Goal: Information Seeking & Learning: Learn about a topic

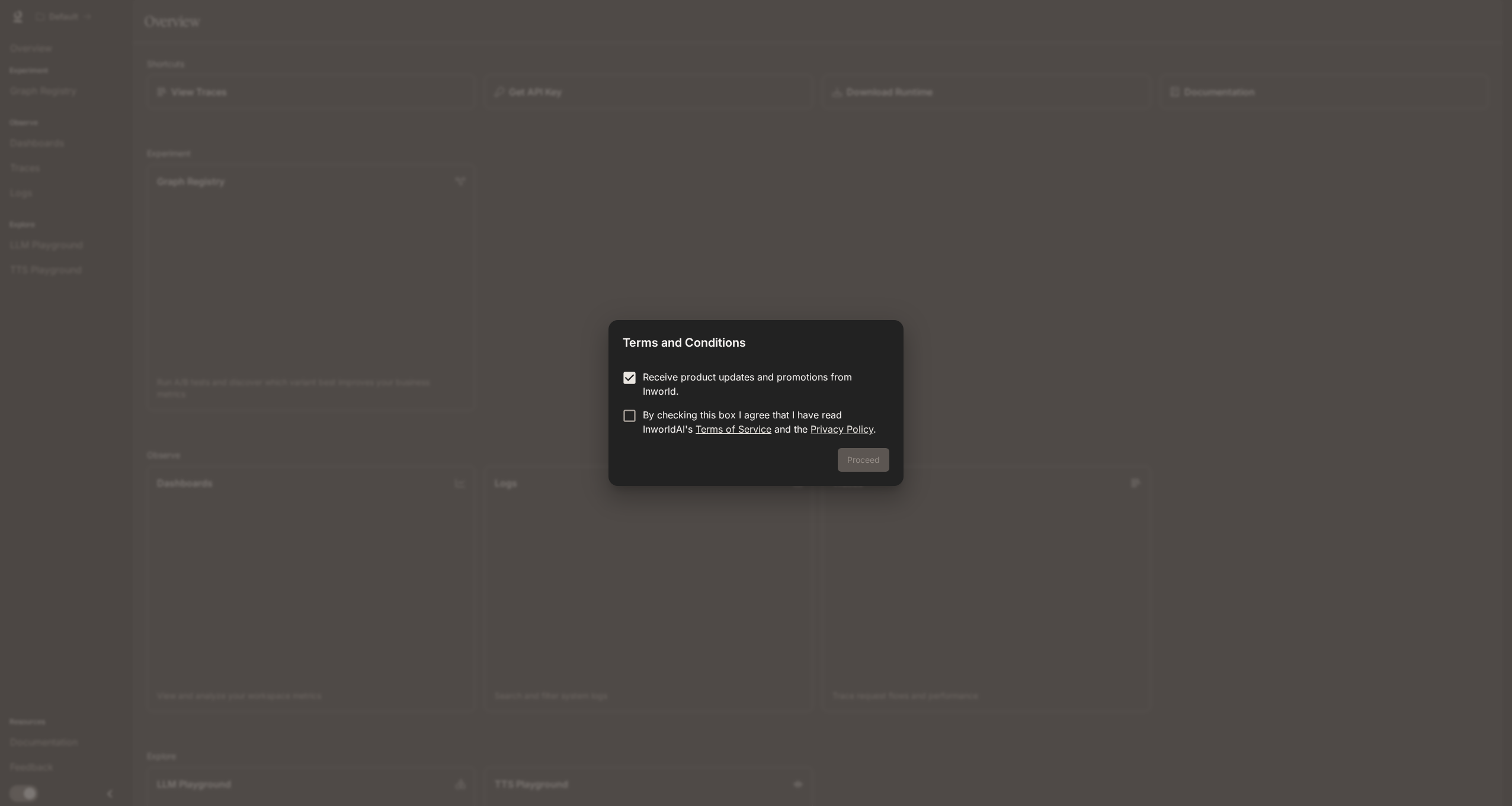
click at [740, 428] on link "Terms of Service" at bounding box center [734, 429] width 76 height 12
click at [869, 461] on button "Proceed" at bounding box center [863, 460] width 51 height 24
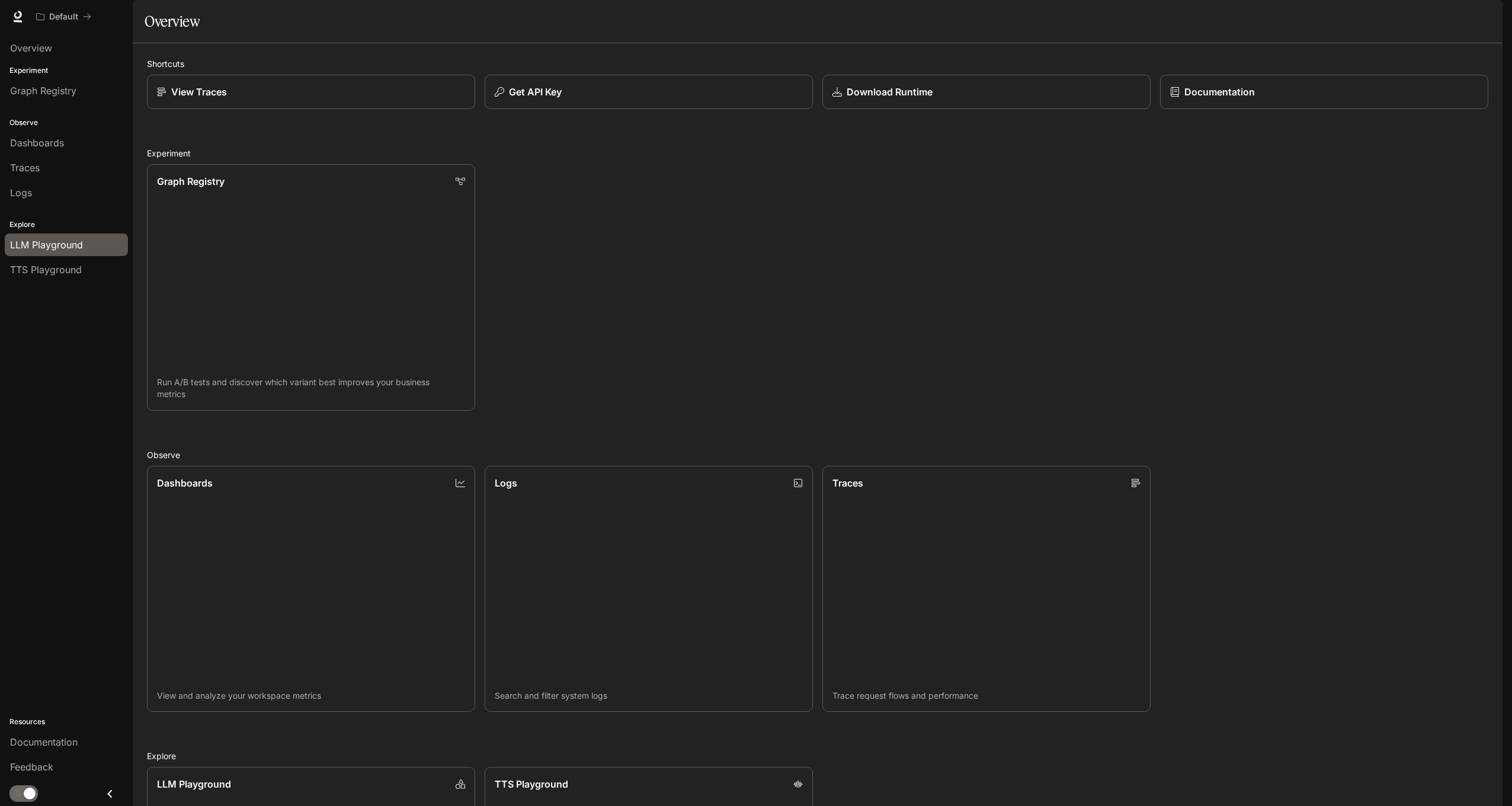
click at [41, 244] on span "LLM Playground" at bounding box center [47, 245] width 73 height 14
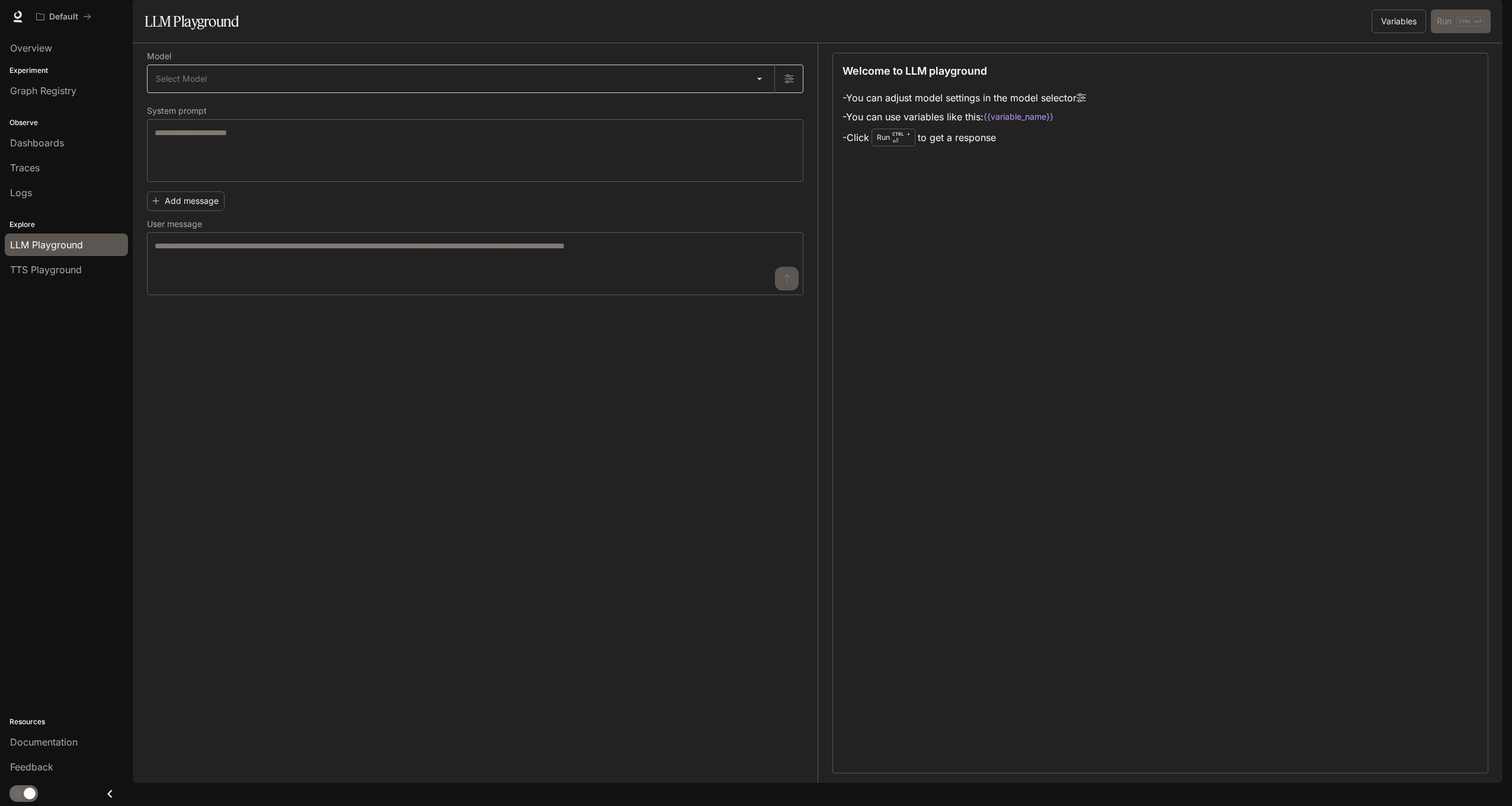
click at [707, 117] on body "Skip to main content Default Documentation Documentation Portal Overview Experi…" at bounding box center [756, 403] width 1512 height 806
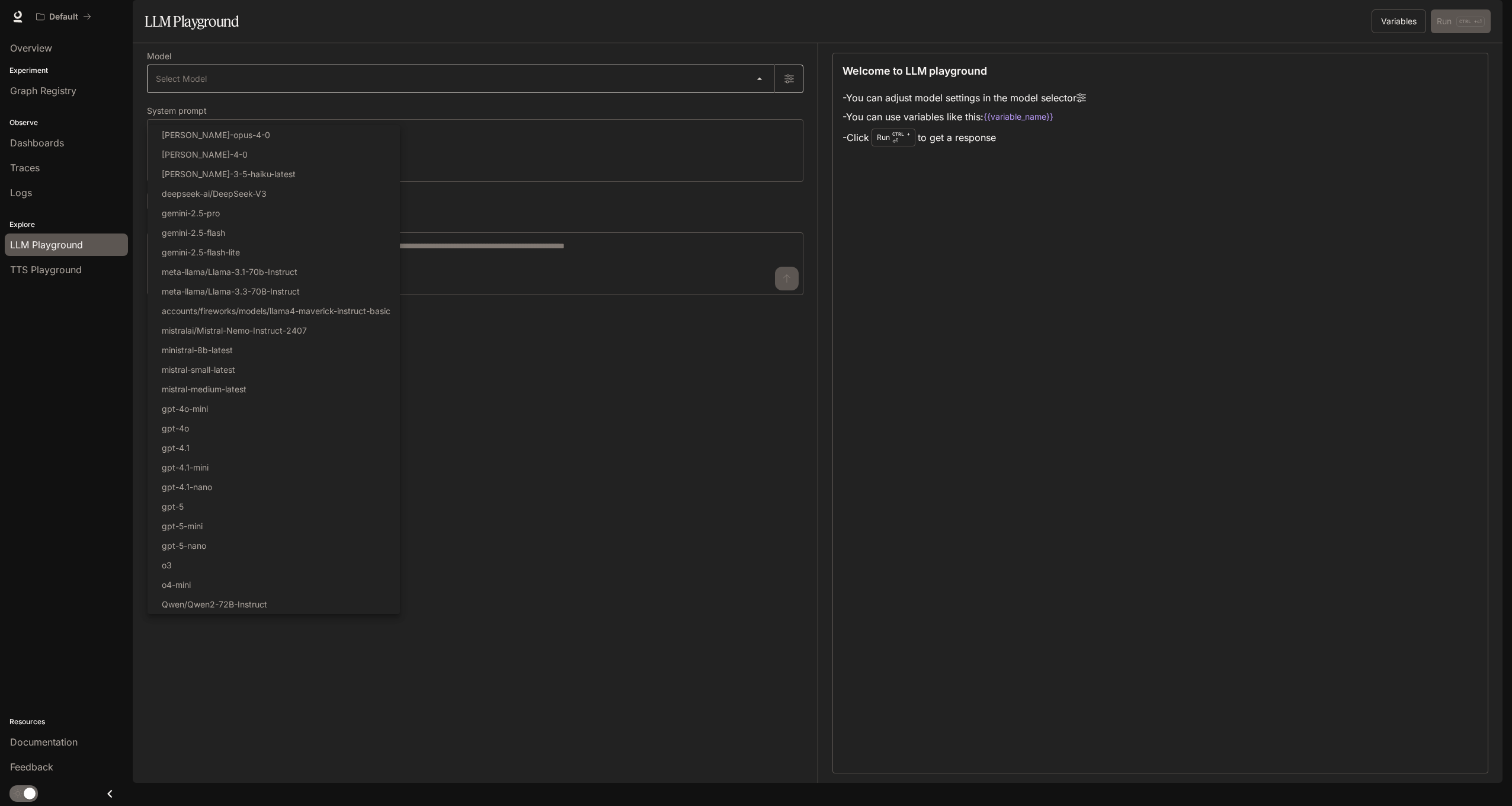
click at [707, 117] on div at bounding box center [756, 403] width 1512 height 806
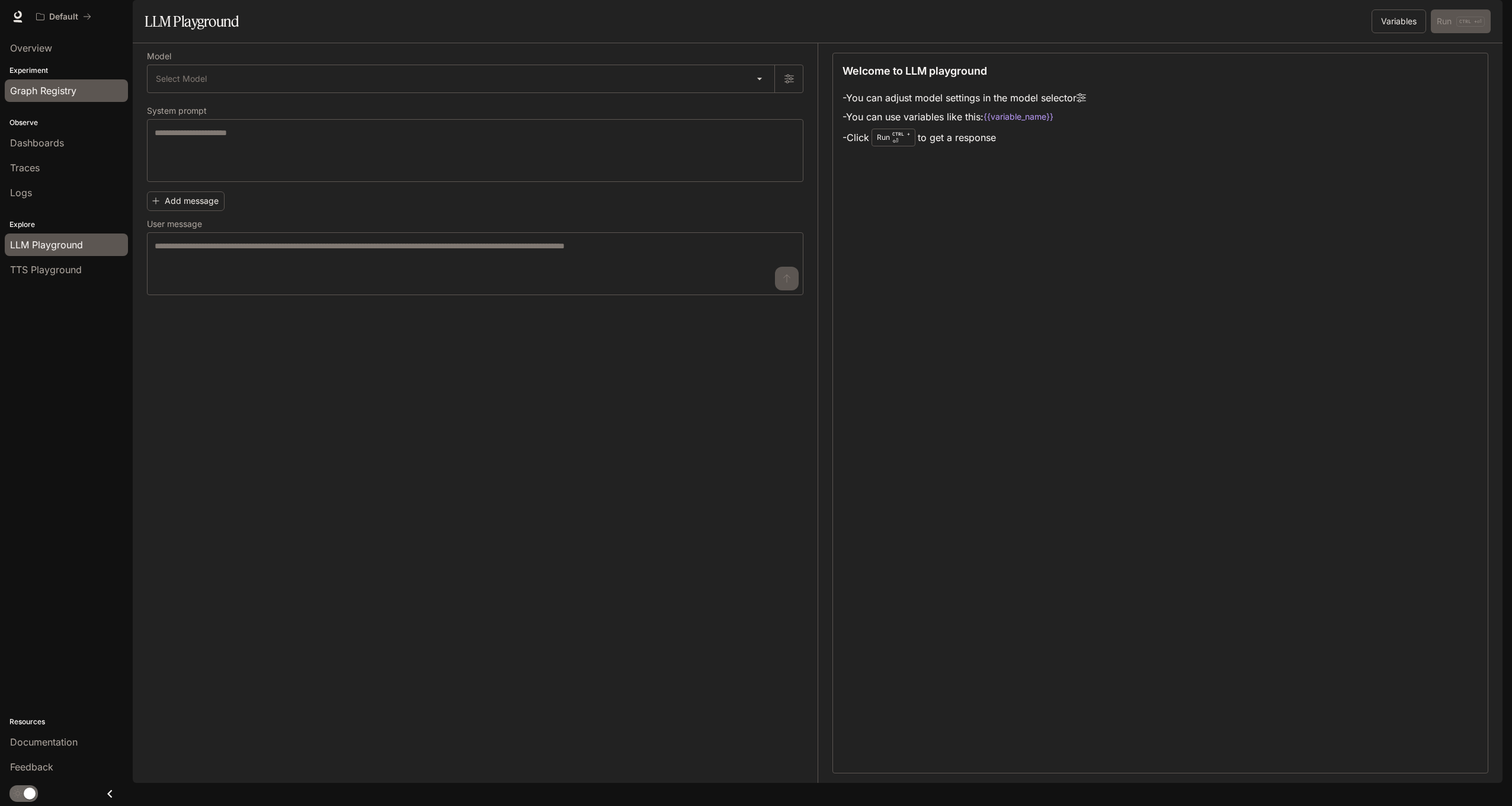
click at [29, 87] on span "Graph Registry" at bounding box center [43, 91] width 66 height 14
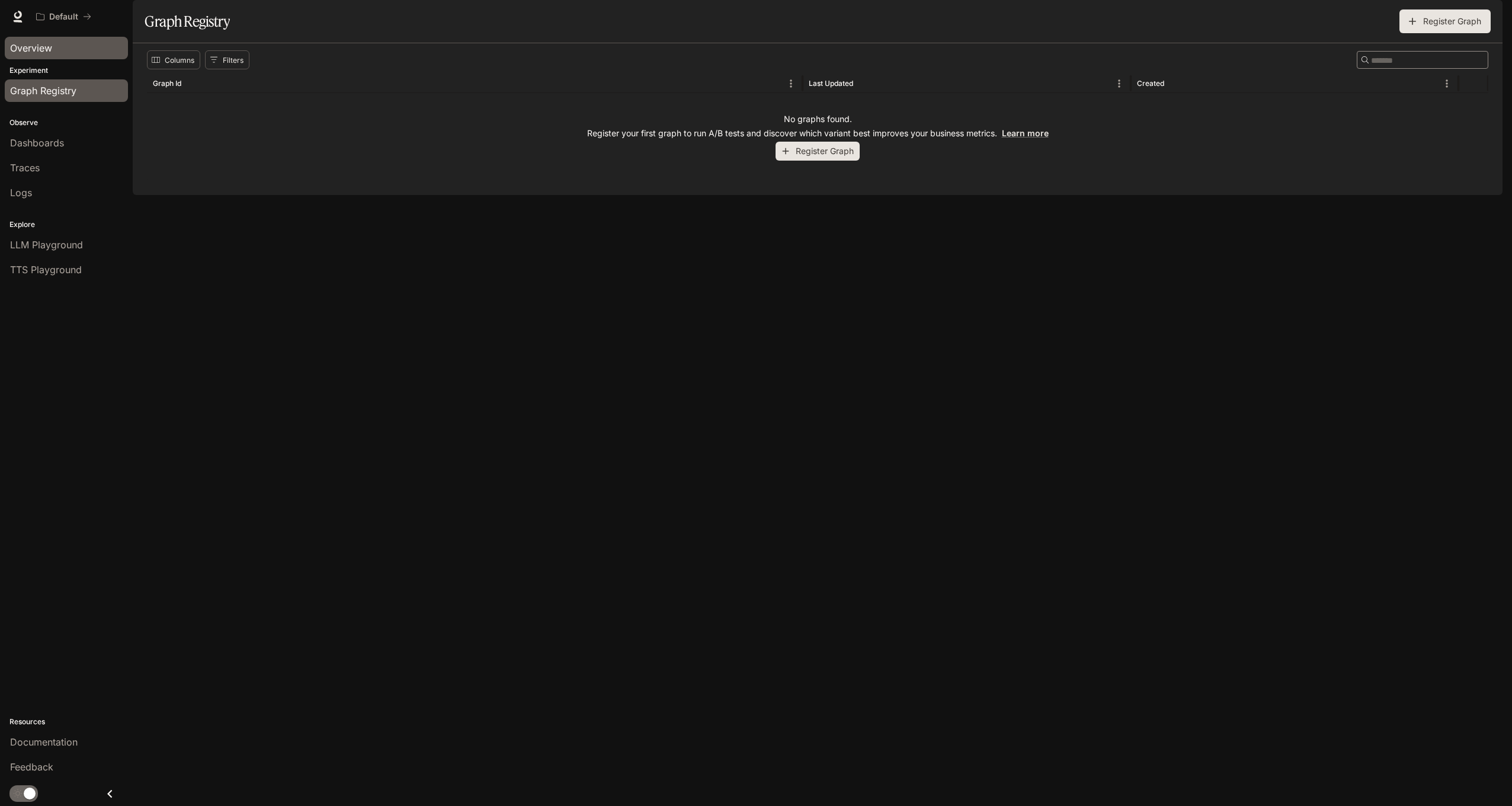
click at [20, 47] on span "Overview" at bounding box center [31, 48] width 42 height 14
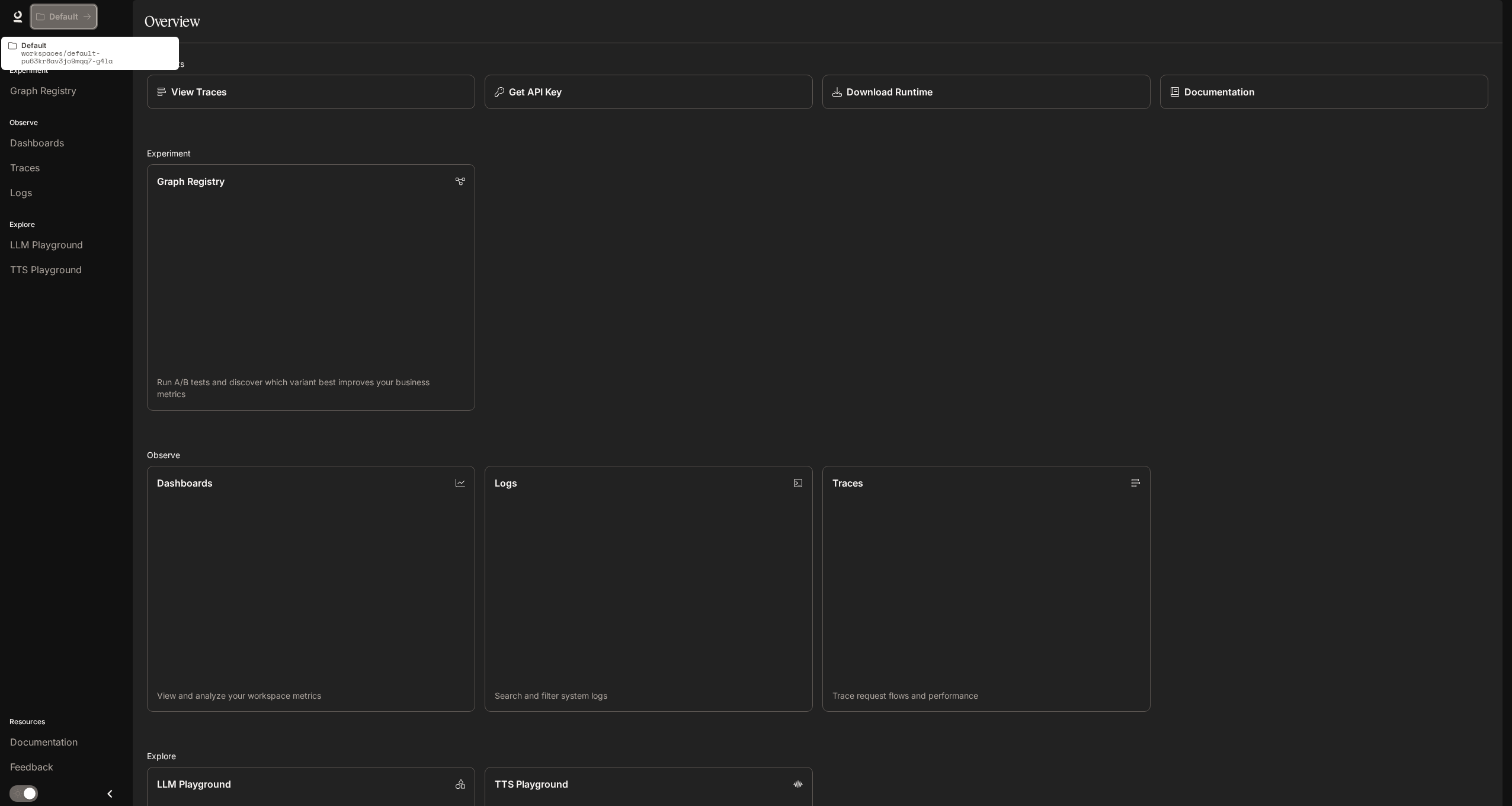
click at [69, 14] on p "Default" at bounding box center [63, 17] width 29 height 10
click at [19, 16] on icon at bounding box center [18, 17] width 12 height 12
click at [275, 99] on div "View Traces" at bounding box center [311, 92] width 311 height 14
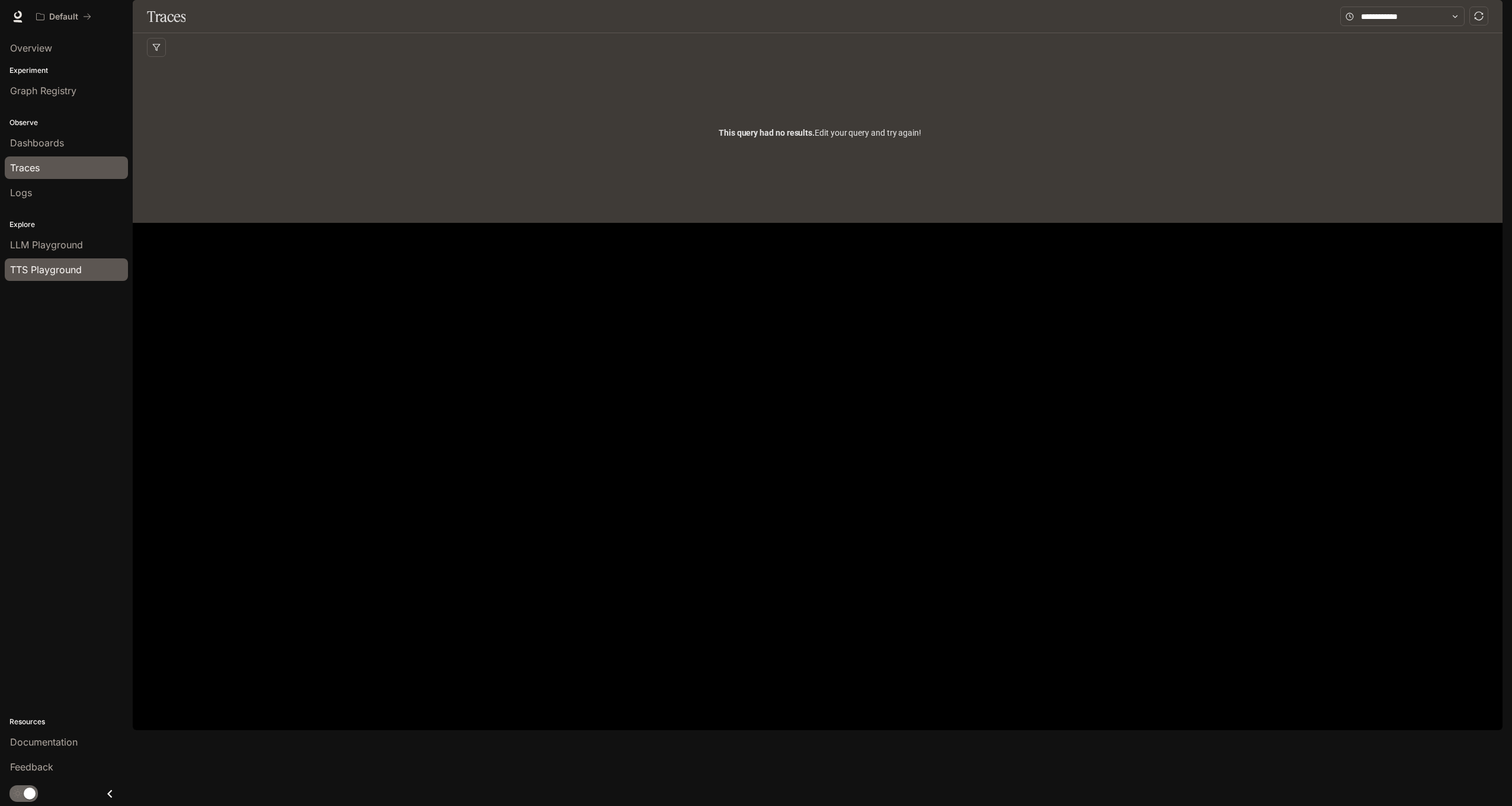
click at [57, 272] on span "TTS Playground" at bounding box center [46, 269] width 72 height 14
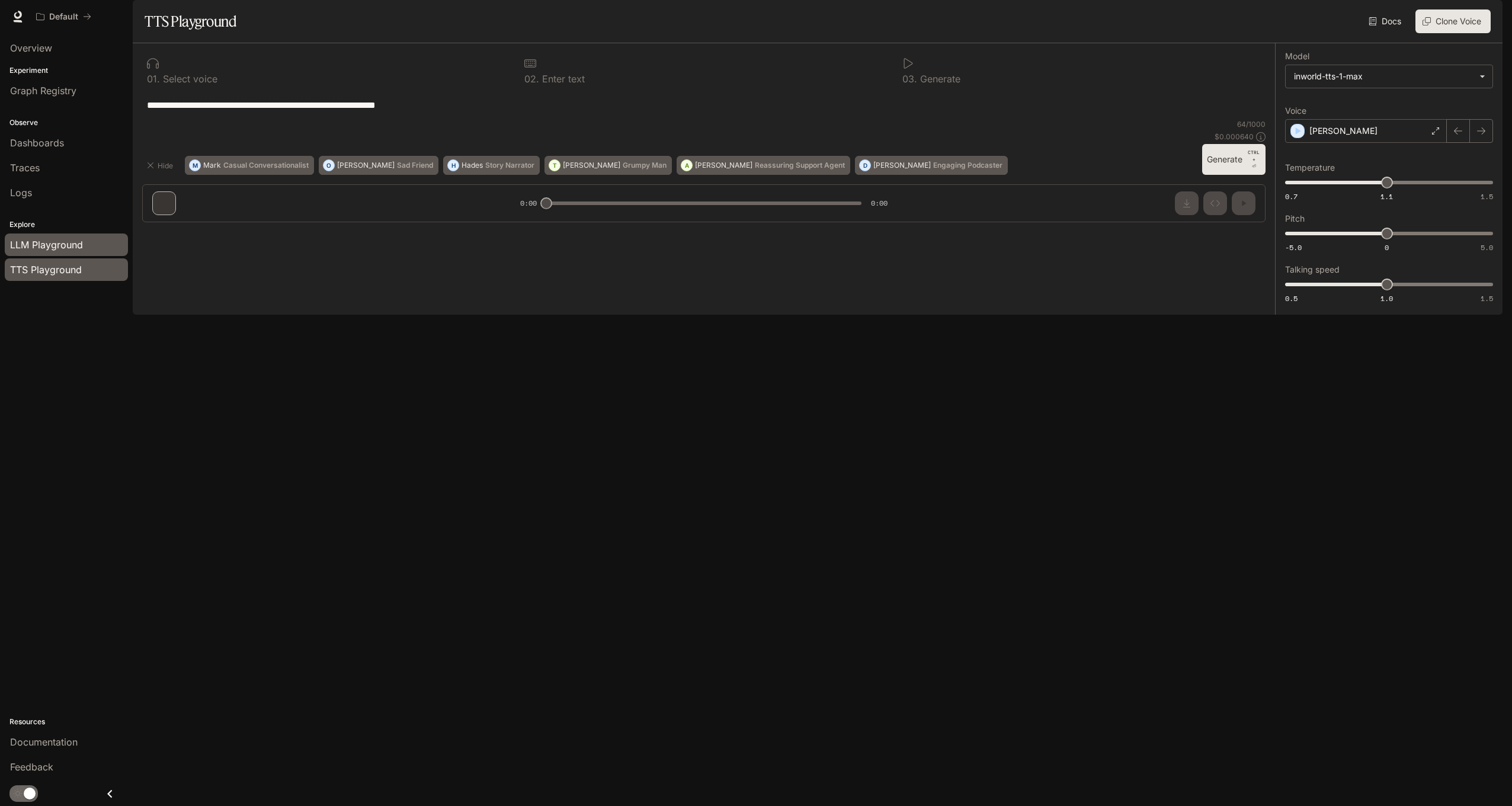
click at [40, 243] on span "LLM Playground" at bounding box center [47, 245] width 73 height 14
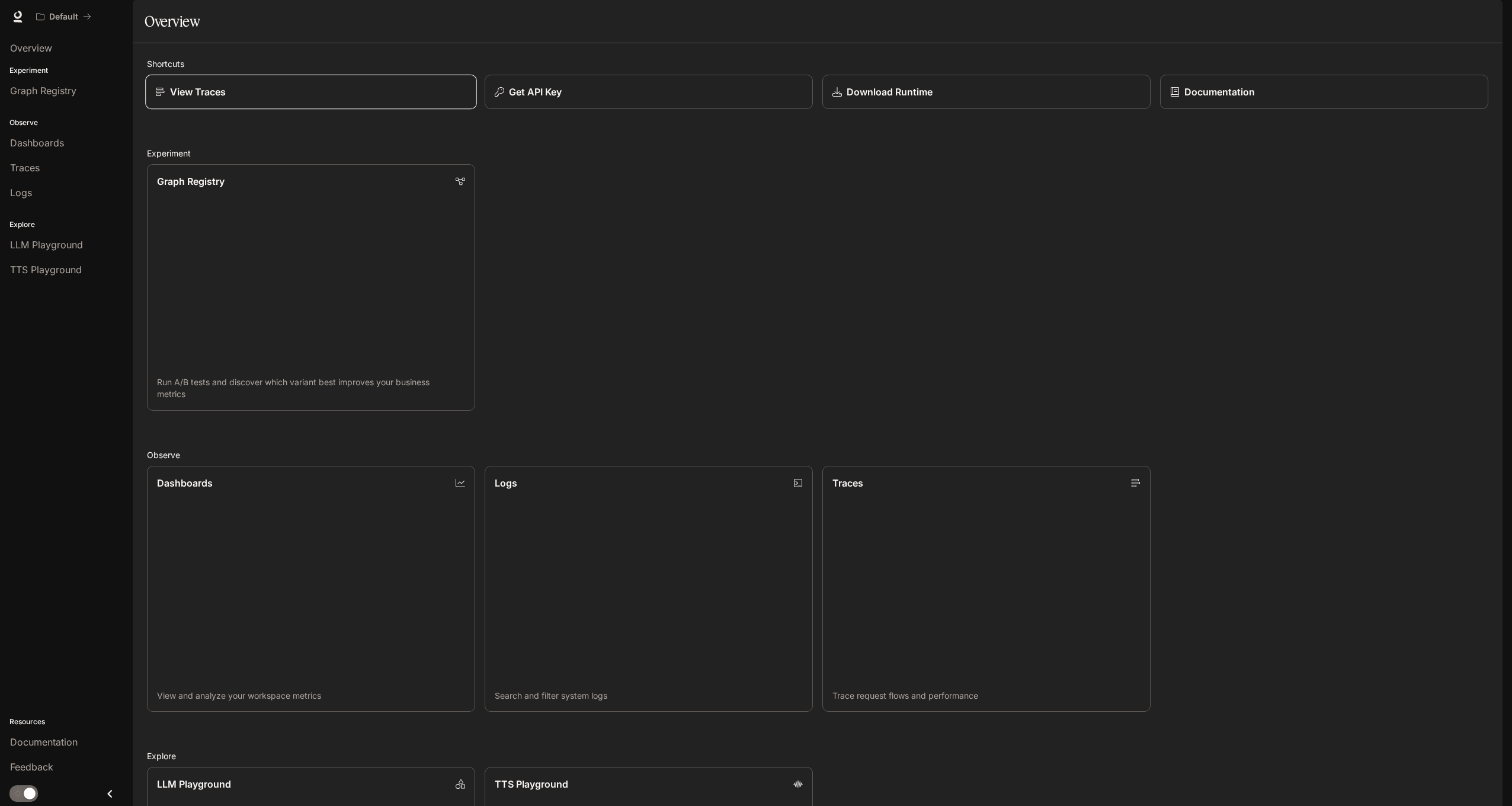
click at [275, 99] on div "View Traces" at bounding box center [311, 92] width 311 height 14
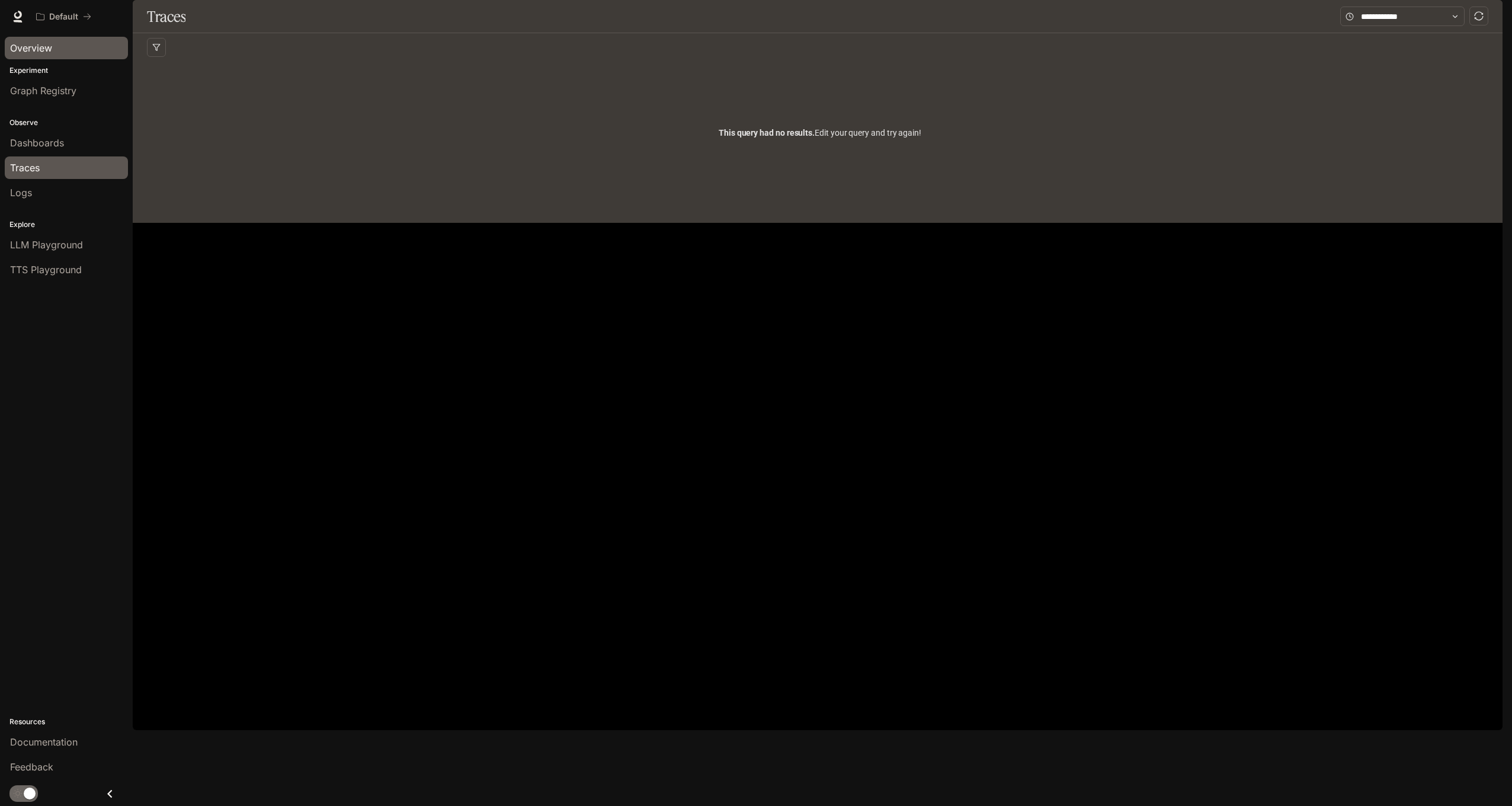
click at [42, 46] on span "Overview" at bounding box center [31, 48] width 42 height 14
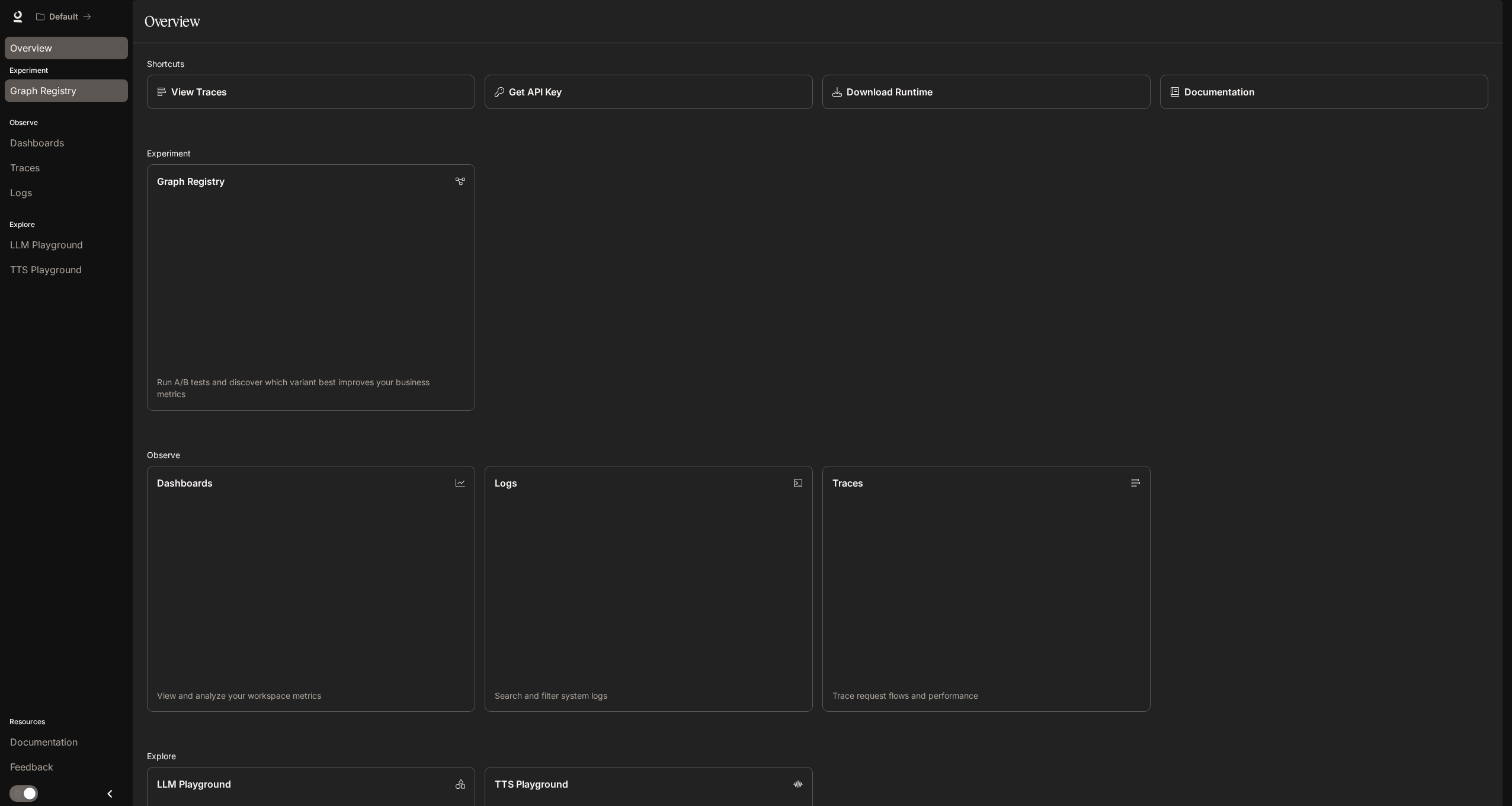
click at [42, 90] on span "Graph Registry" at bounding box center [43, 91] width 66 height 14
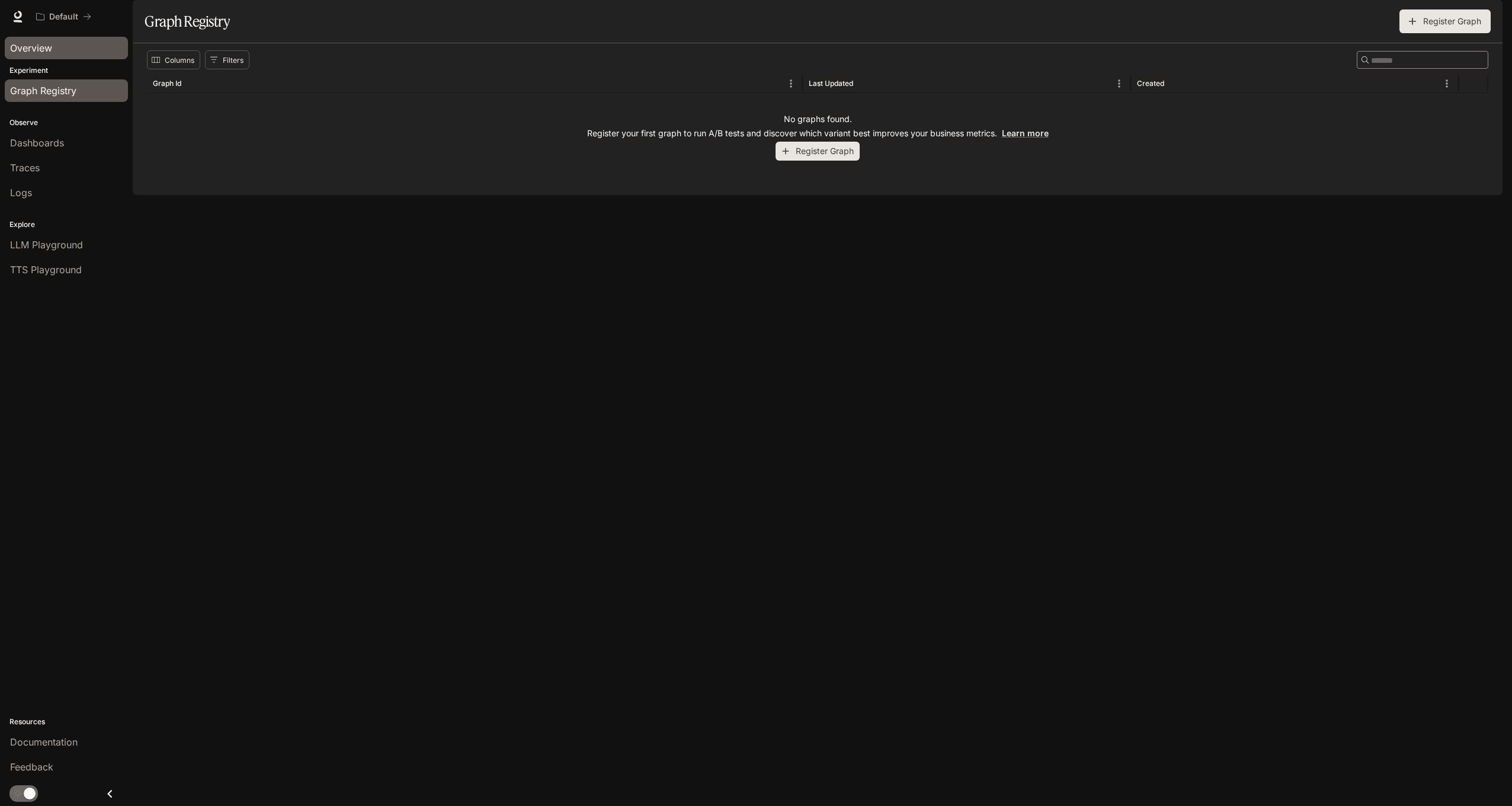
click at [26, 43] on span "Overview" at bounding box center [31, 48] width 42 height 14
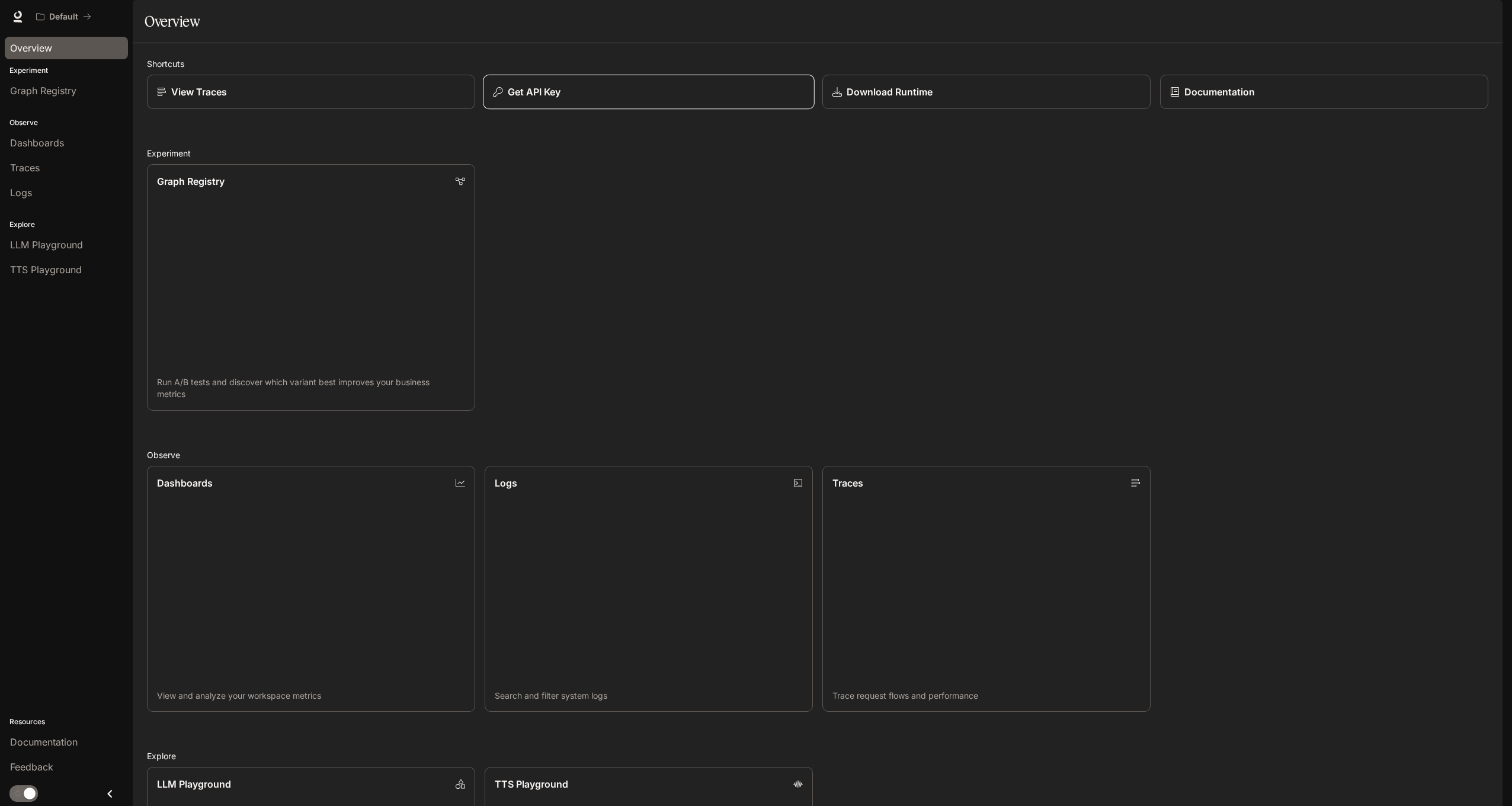
click at [716, 99] on div "Get API Key" at bounding box center [649, 92] width 311 height 14
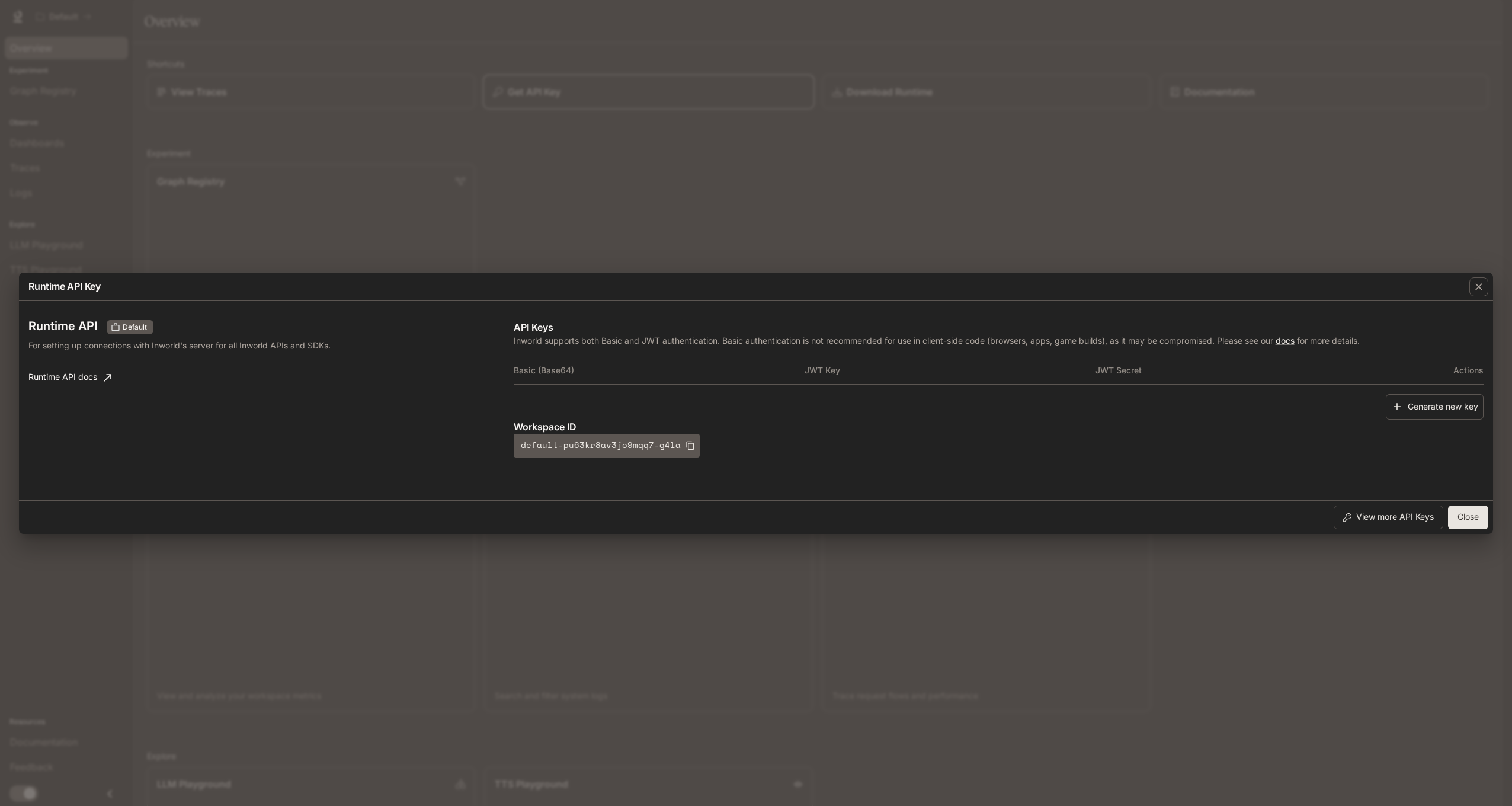
click at [716, 129] on div "Runtime API Key Runtime API Default For setting up connections with Inworld's s…" at bounding box center [756, 403] width 1512 height 806
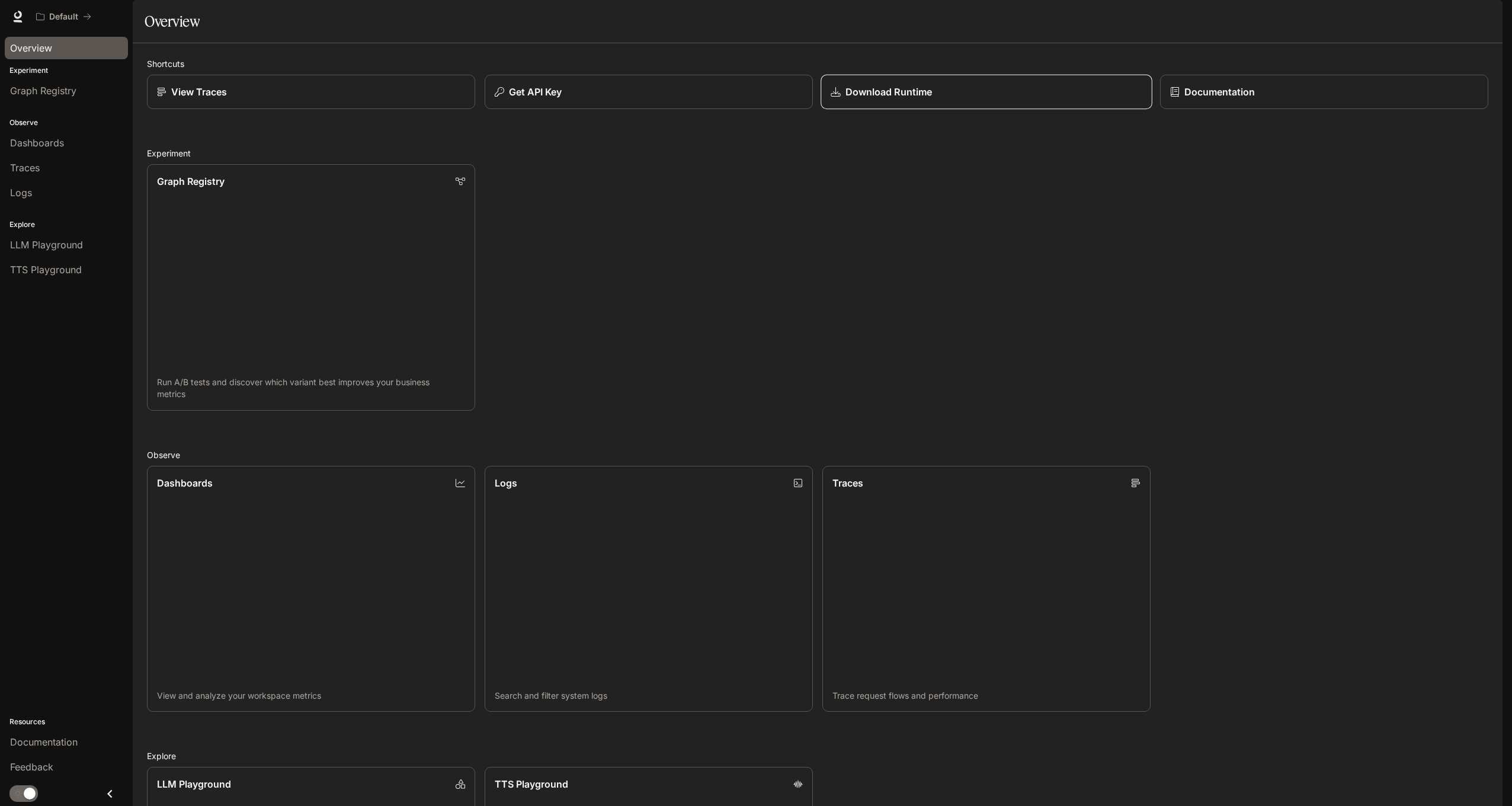
click at [883, 99] on p "Download Runtime" at bounding box center [889, 92] width 86 height 14
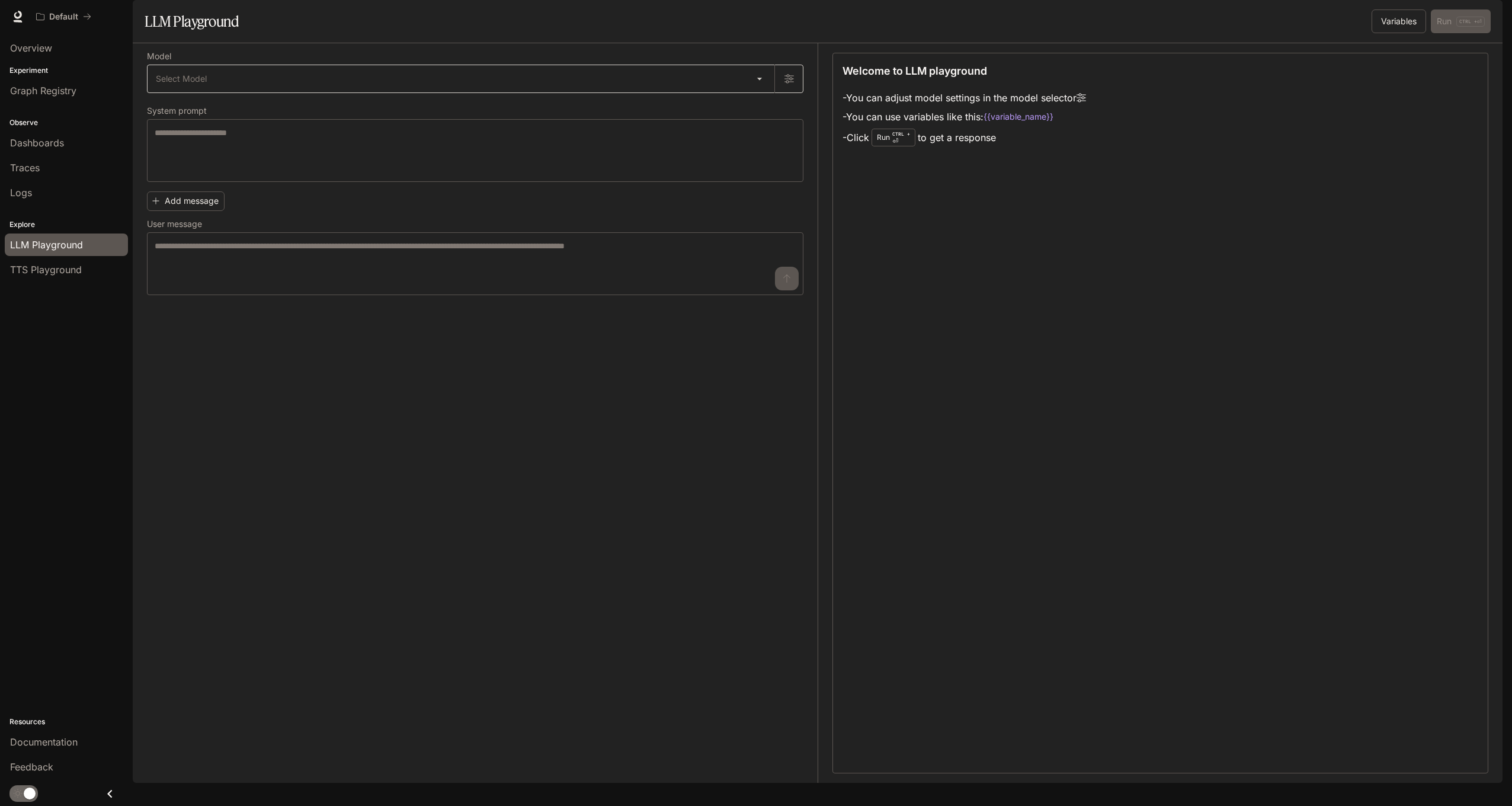
click at [234, 116] on body "Skip to main content Default Documentation Documentation Portal Overview Experi…" at bounding box center [756, 403] width 1512 height 806
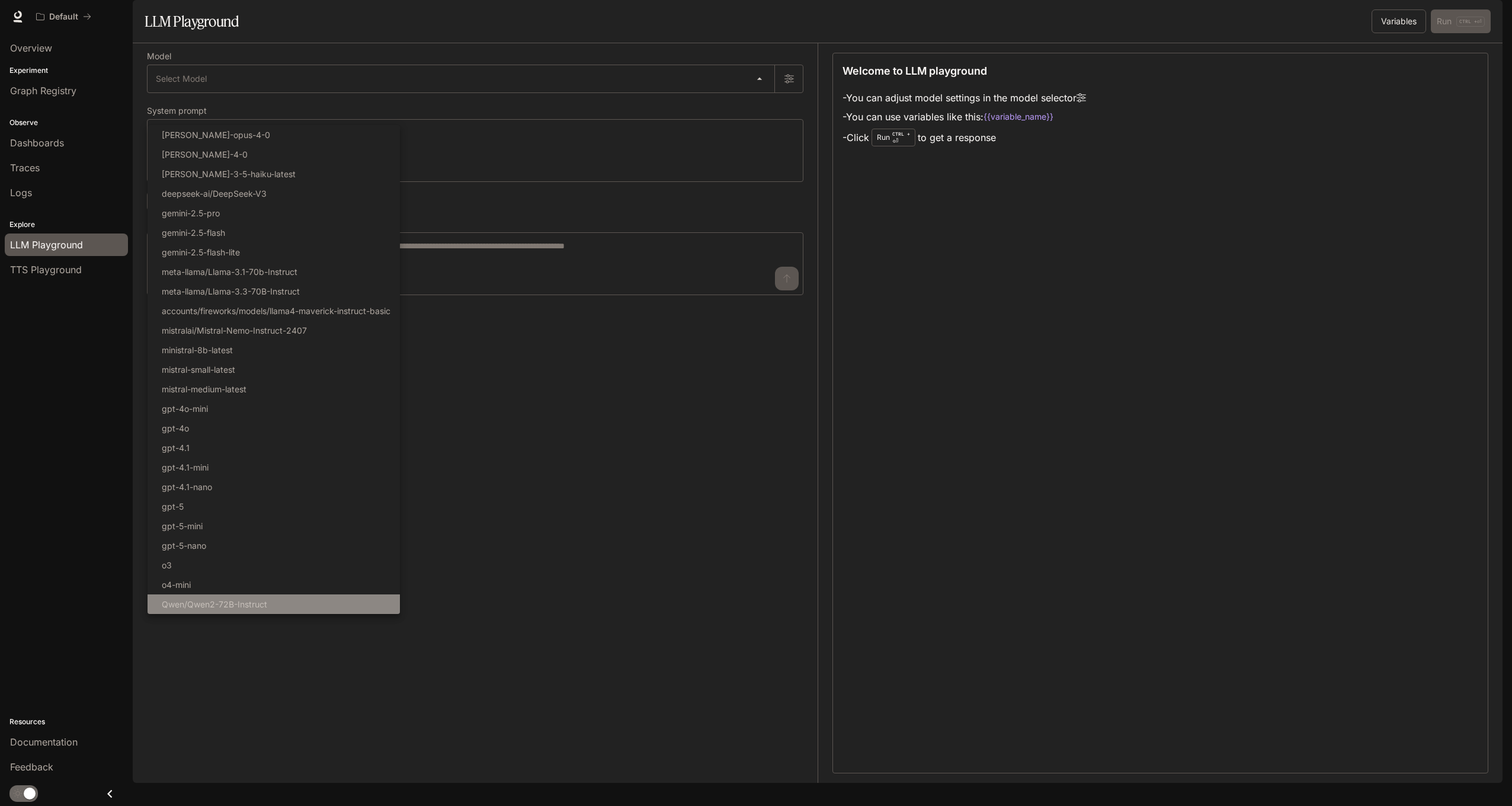
click at [273, 601] on li "Qwen/Qwen2-72B-Instruct" at bounding box center [274, 604] width 253 height 20
type input "**********"
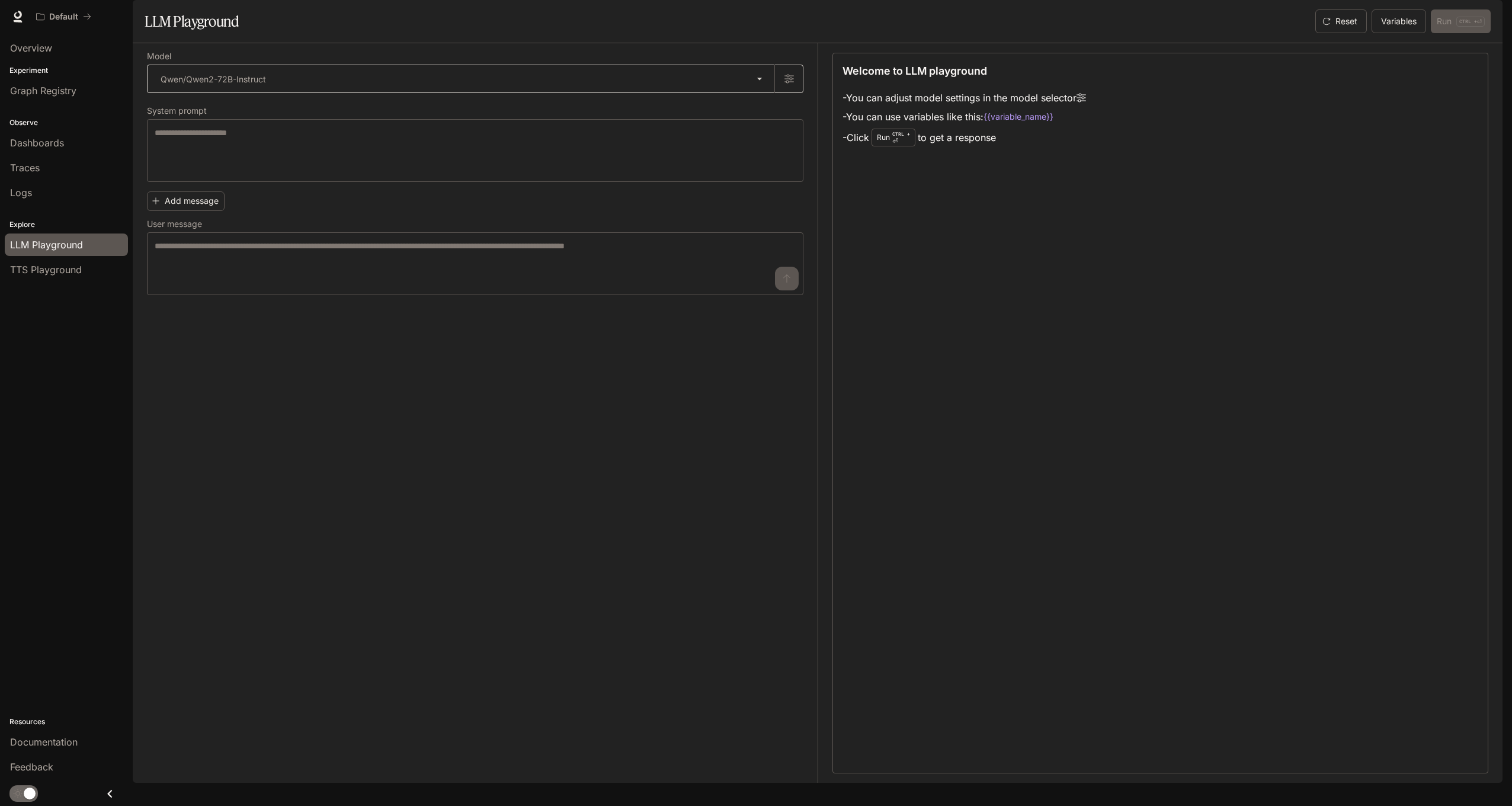
click at [758, 111] on body "**********" at bounding box center [756, 403] width 1512 height 806
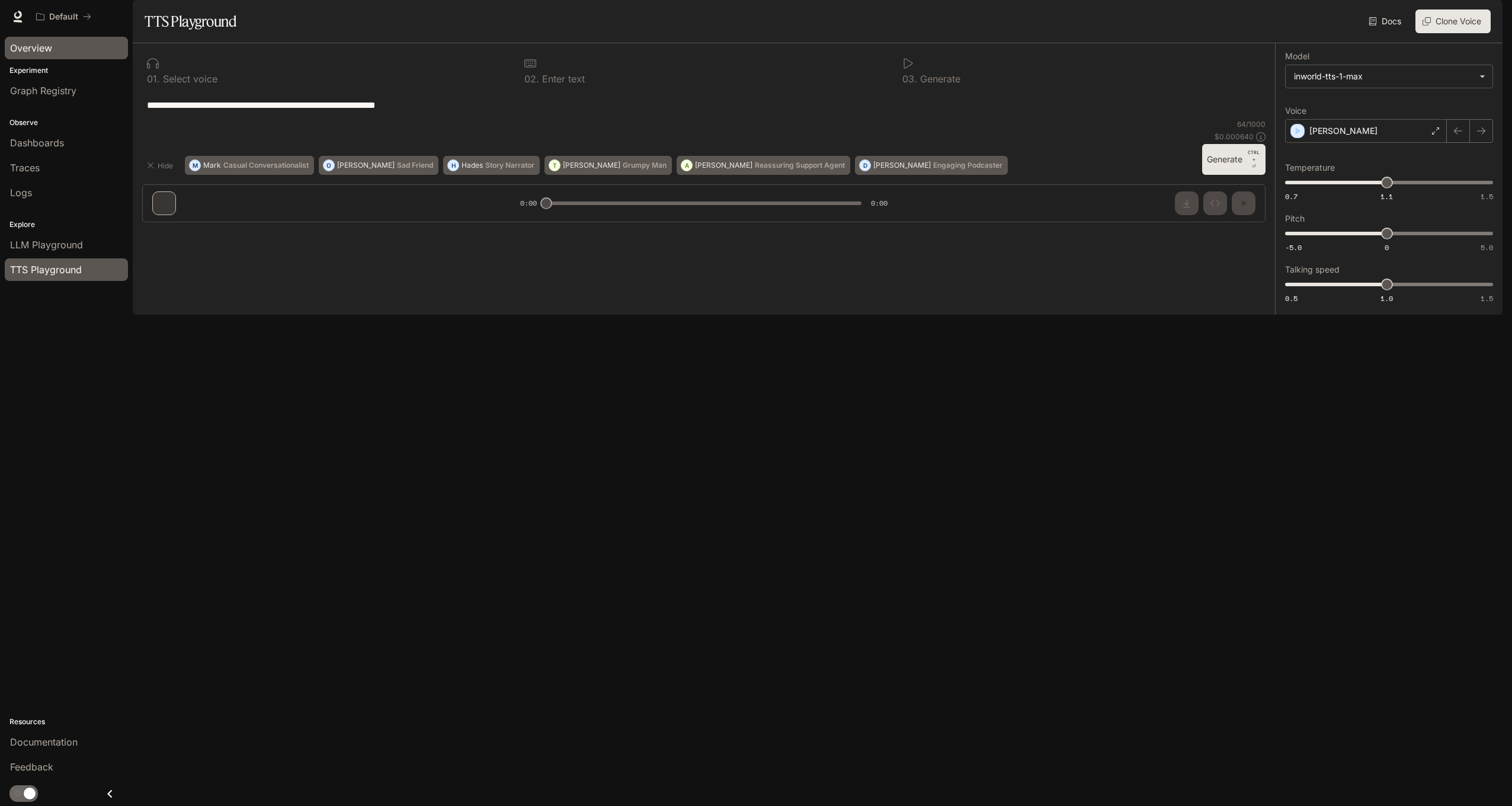
click at [25, 47] on span "Overview" at bounding box center [31, 48] width 42 height 14
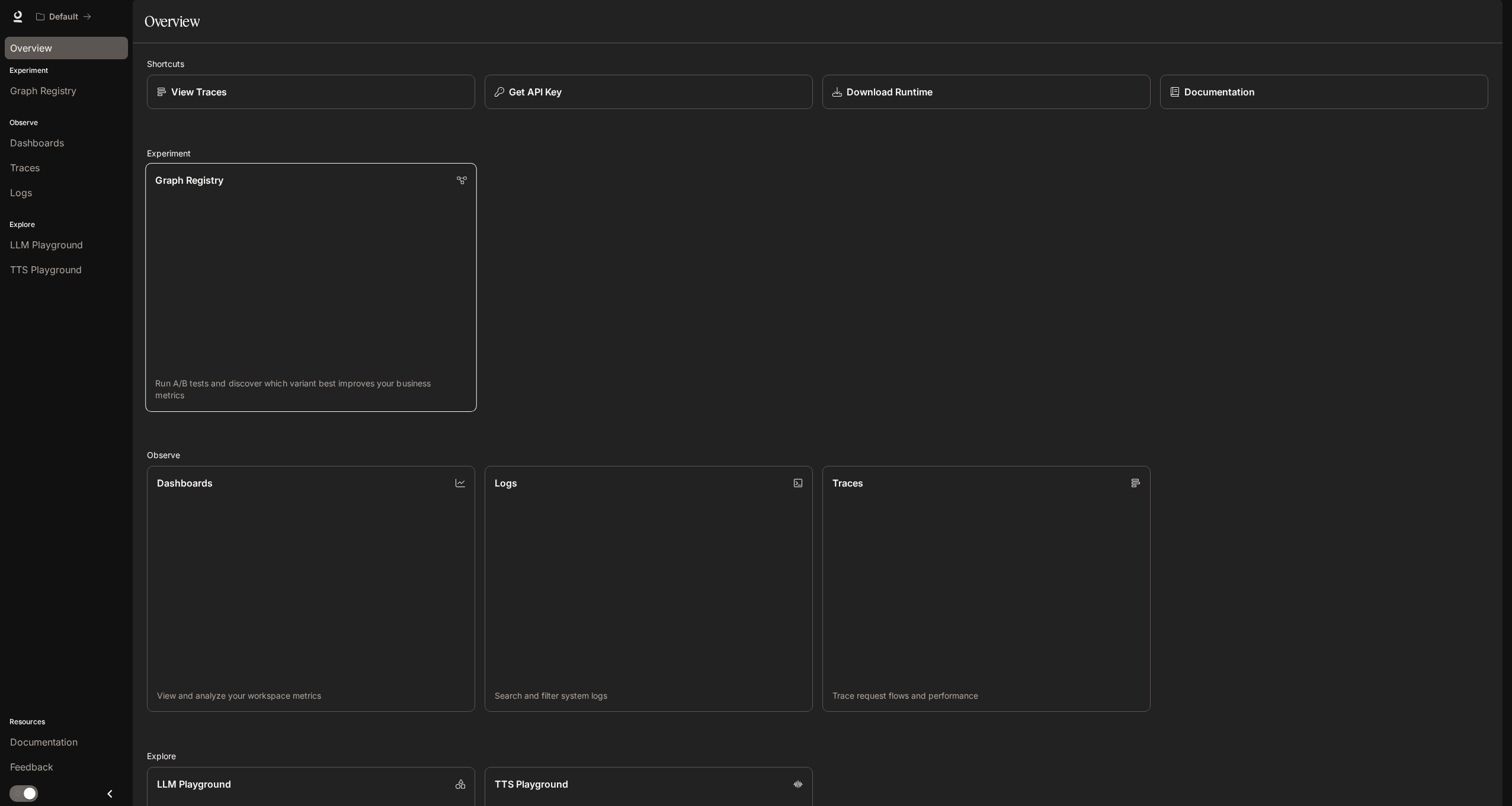
click at [219, 233] on link "Graph Registry Run A/B tests and discover which variant best improves your busi…" at bounding box center [311, 287] width 332 height 249
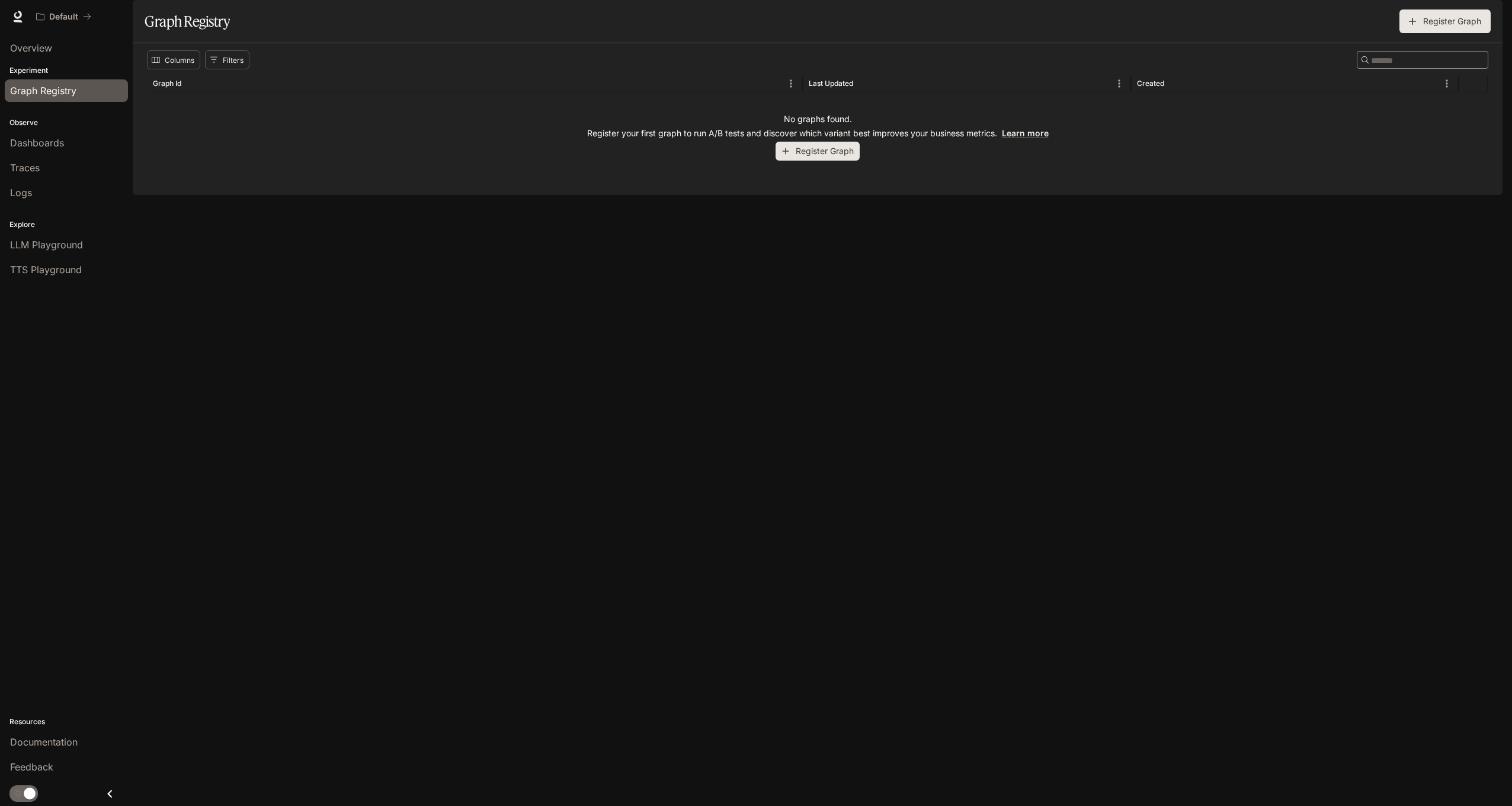
click at [35, 68] on p "Experiment" at bounding box center [66, 71] width 133 height 11
click at [34, 140] on span "Dashboards" at bounding box center [37, 143] width 54 height 14
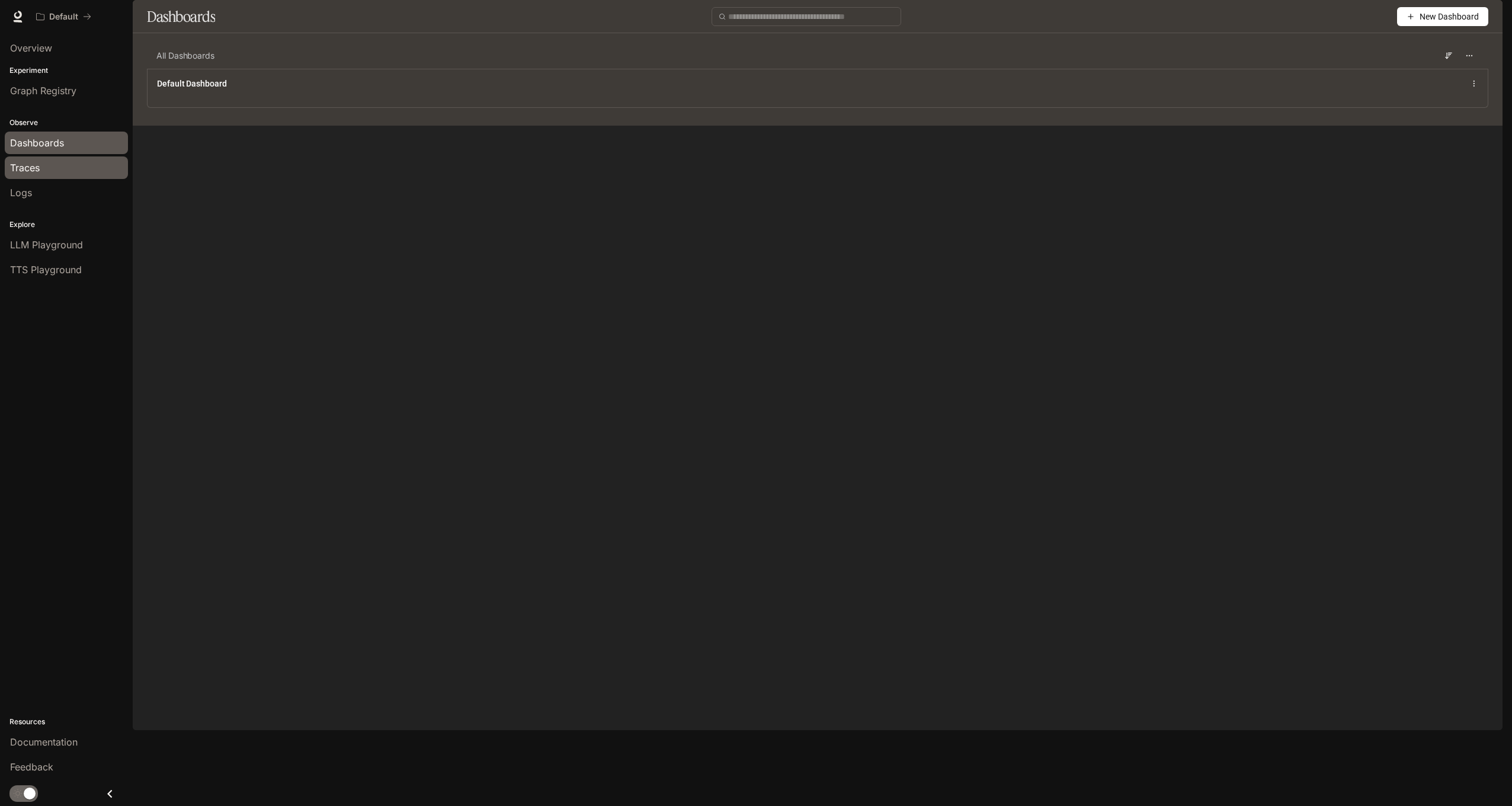
click at [20, 172] on span "Traces" at bounding box center [25, 168] width 29 height 14
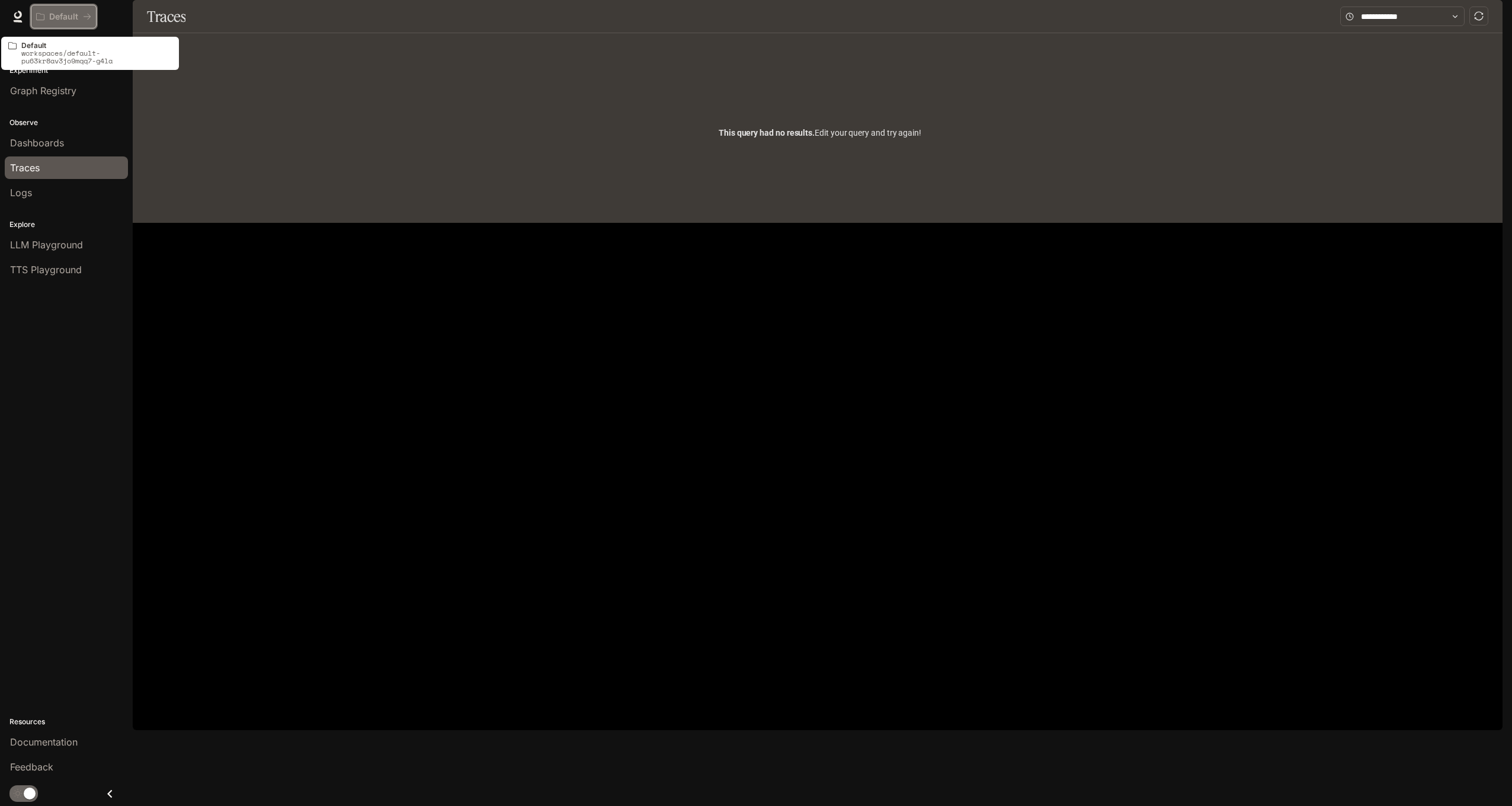
click at [56, 20] on p "Default" at bounding box center [63, 17] width 29 height 10
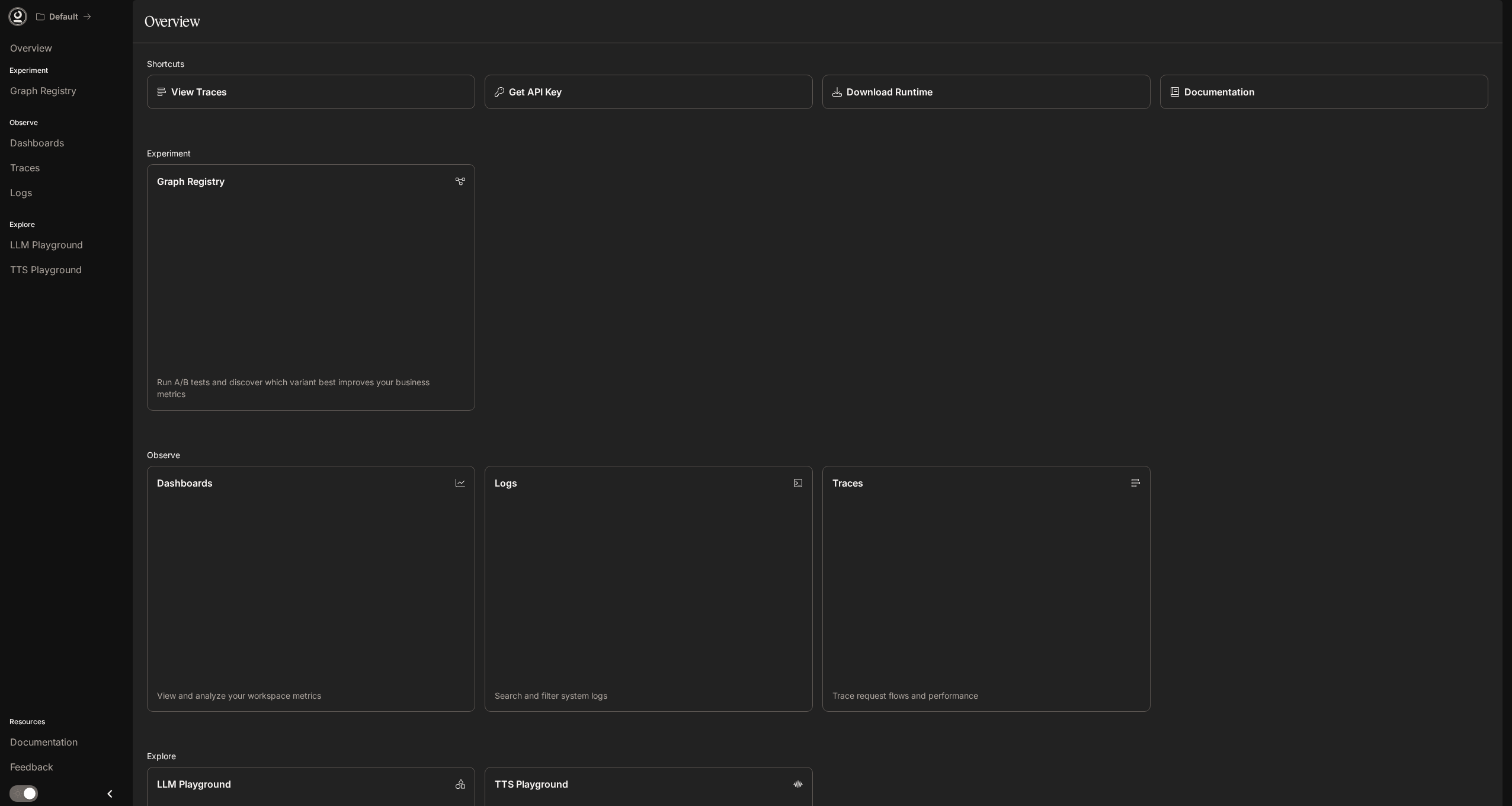
click at [15, 20] on icon at bounding box center [18, 17] width 12 height 12
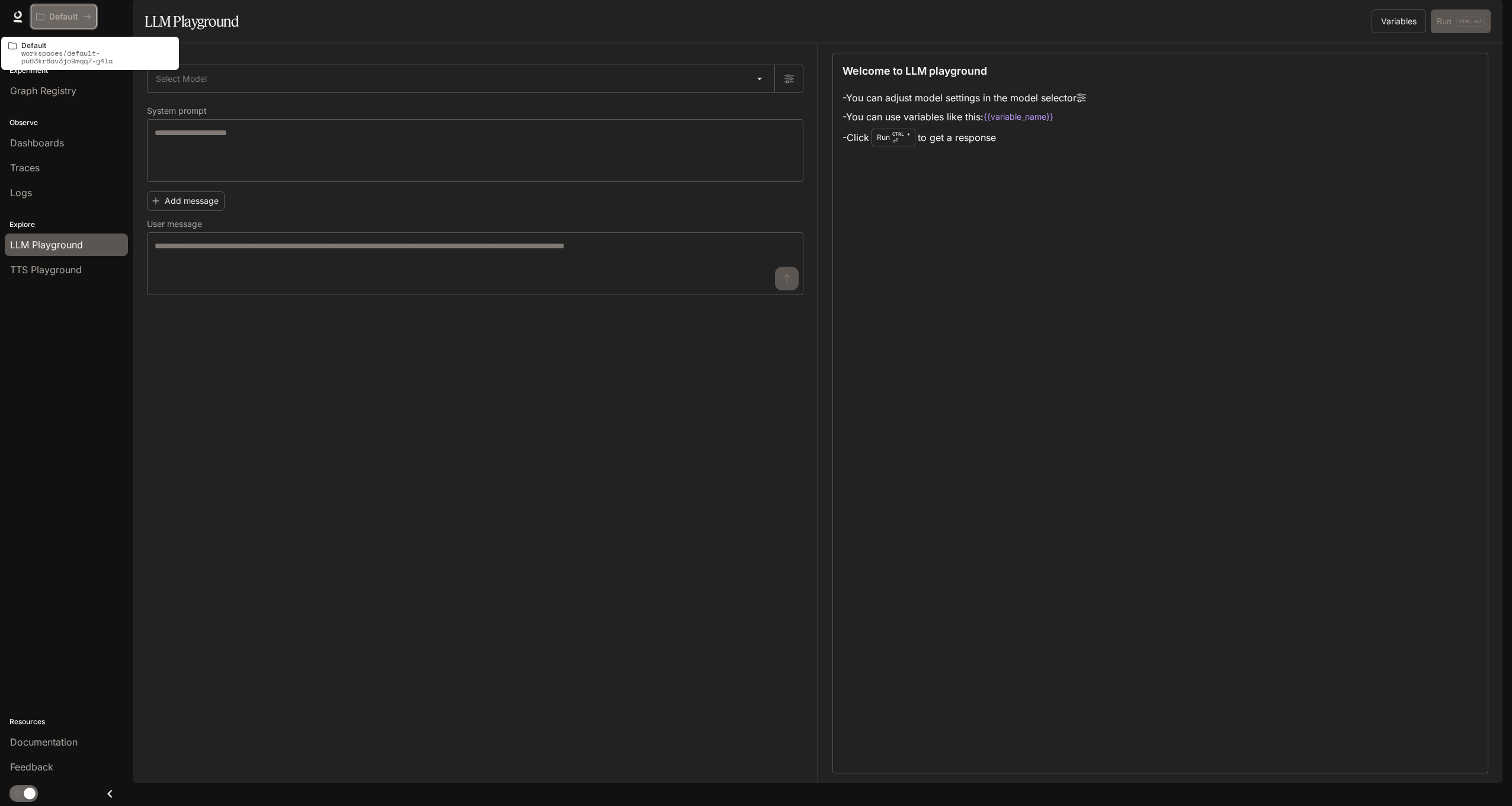
click at [63, 12] on p "Default" at bounding box center [63, 17] width 29 height 10
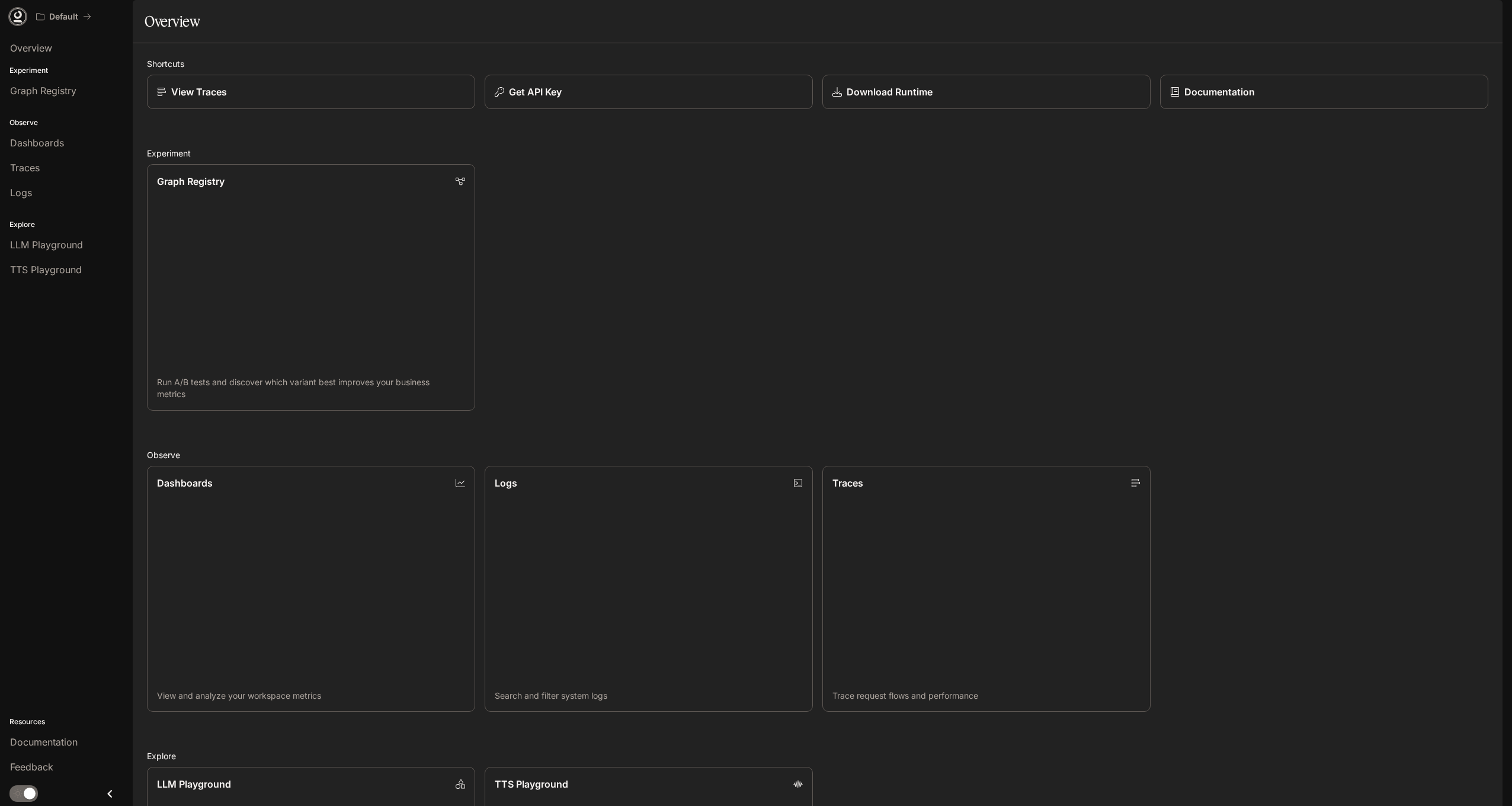
click at [16, 14] on icon at bounding box center [18, 15] width 8 height 8
